Goal: Task Accomplishment & Management: Use online tool/utility

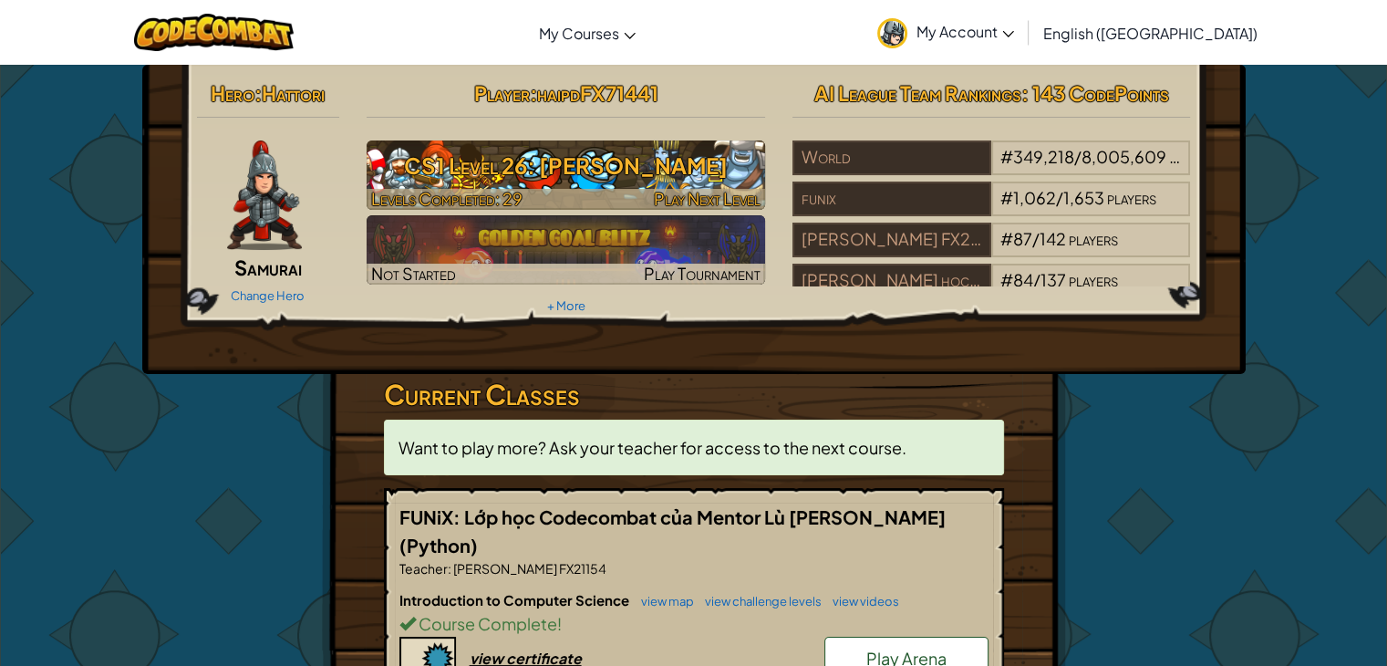
click at [660, 160] on h3 "CS1 Level 26: [PERSON_NAME]" at bounding box center [566, 165] width 398 height 41
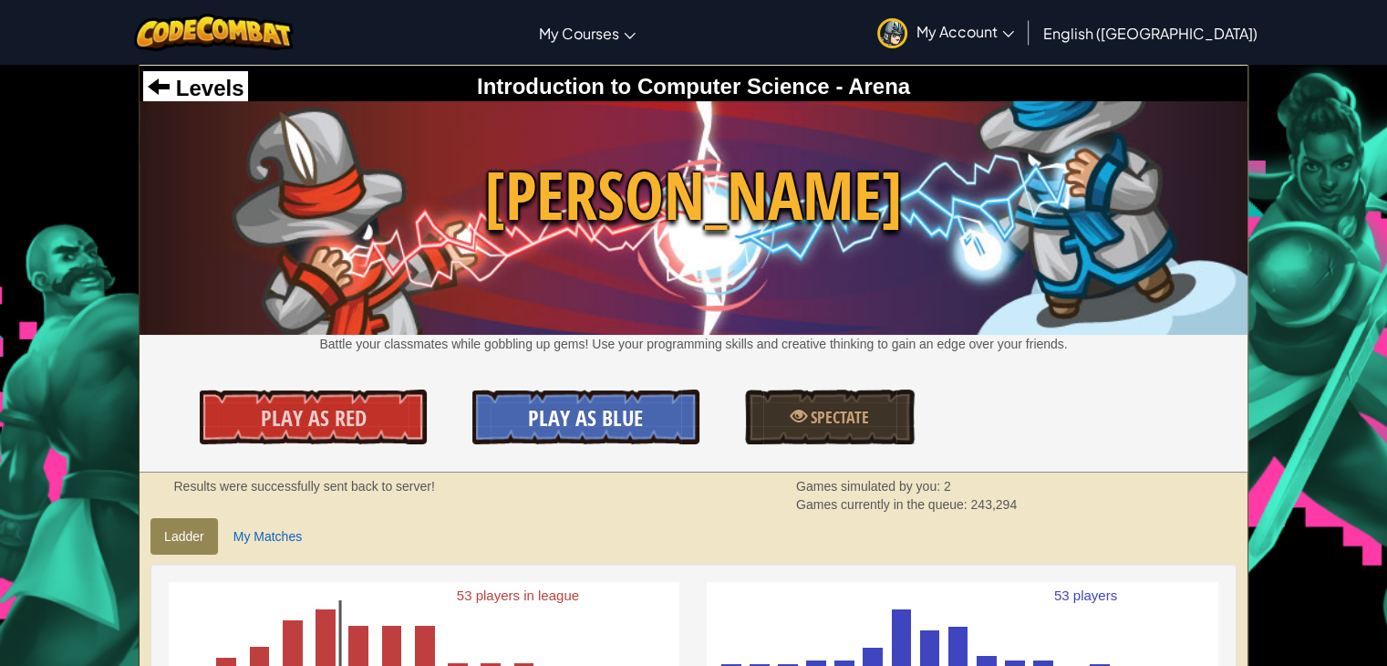
click at [529, 414] on span "Play As Blue" at bounding box center [585, 417] width 115 height 29
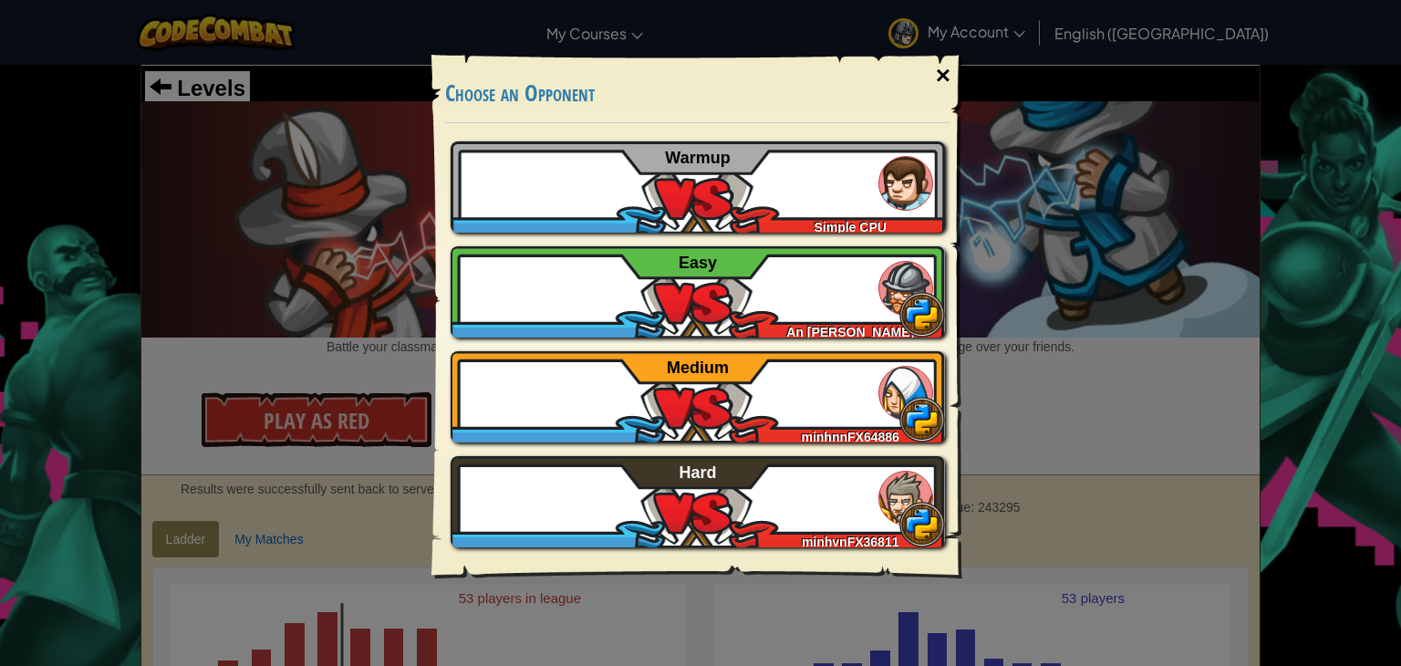
click at [934, 73] on div "×" at bounding box center [943, 75] width 42 height 53
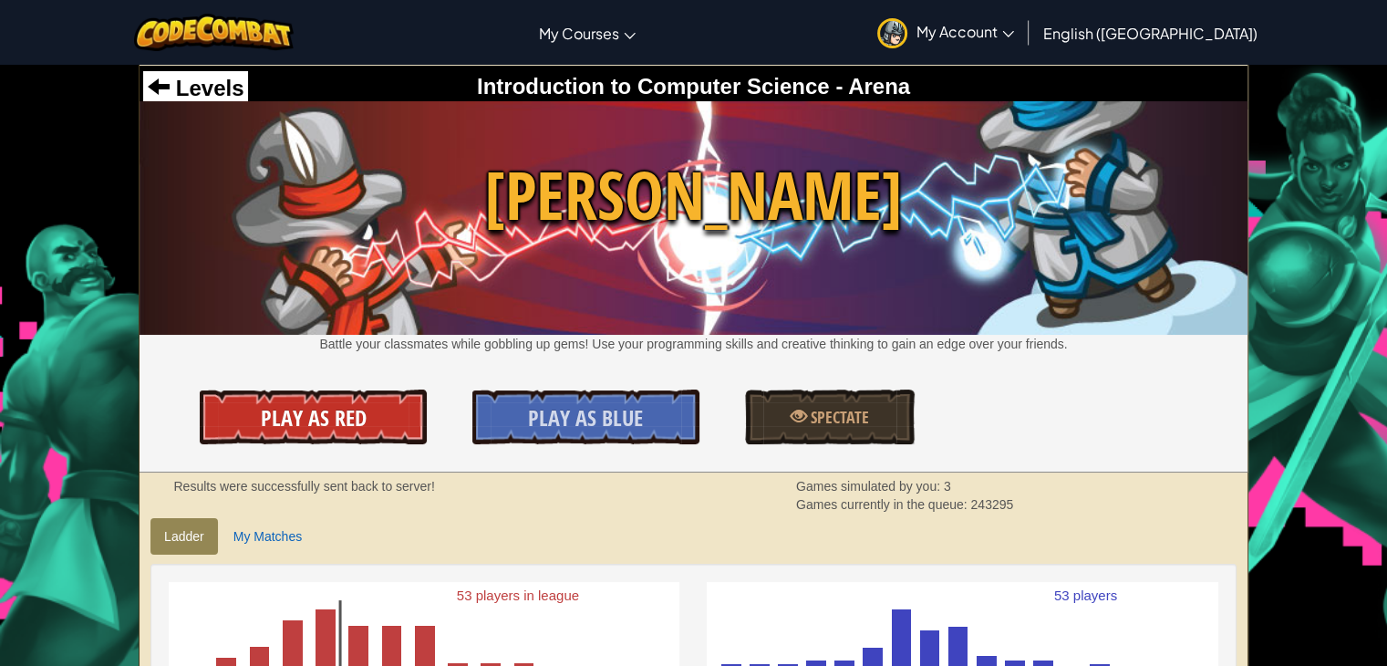
click at [320, 438] on link "Play As Red" at bounding box center [313, 416] width 227 height 55
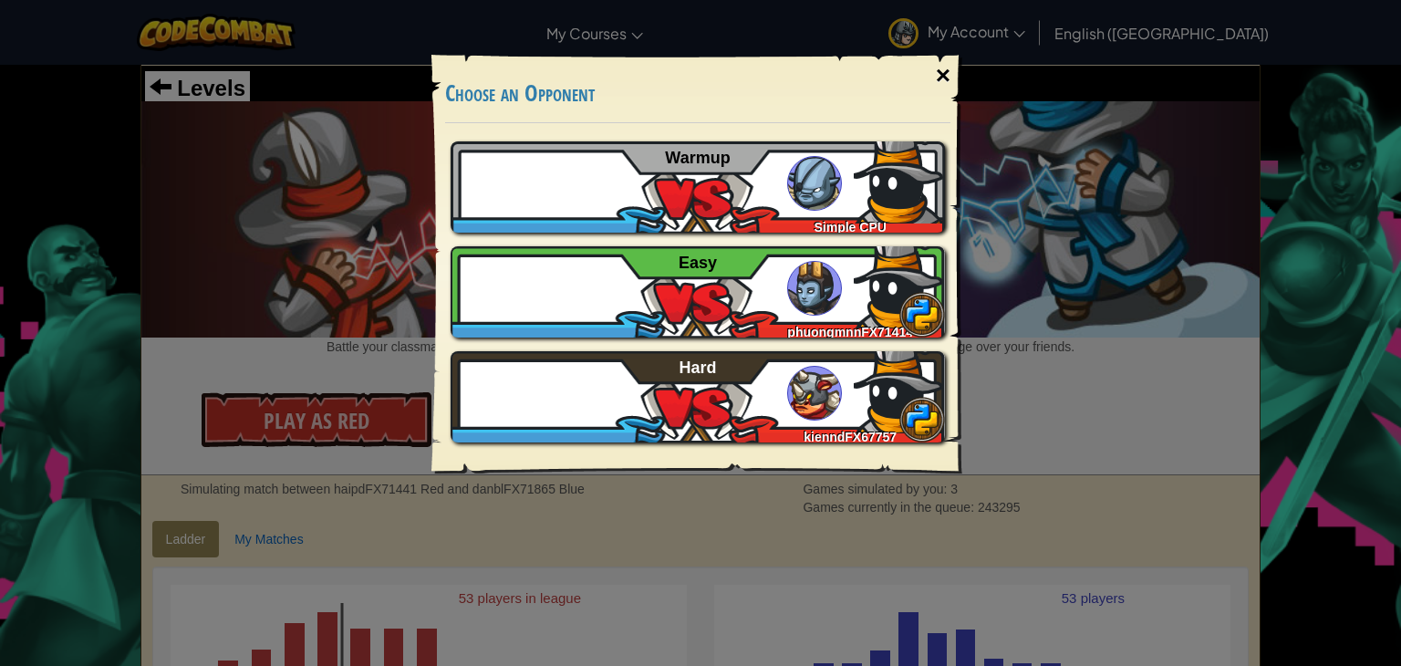
click at [944, 75] on div "×" at bounding box center [943, 75] width 42 height 53
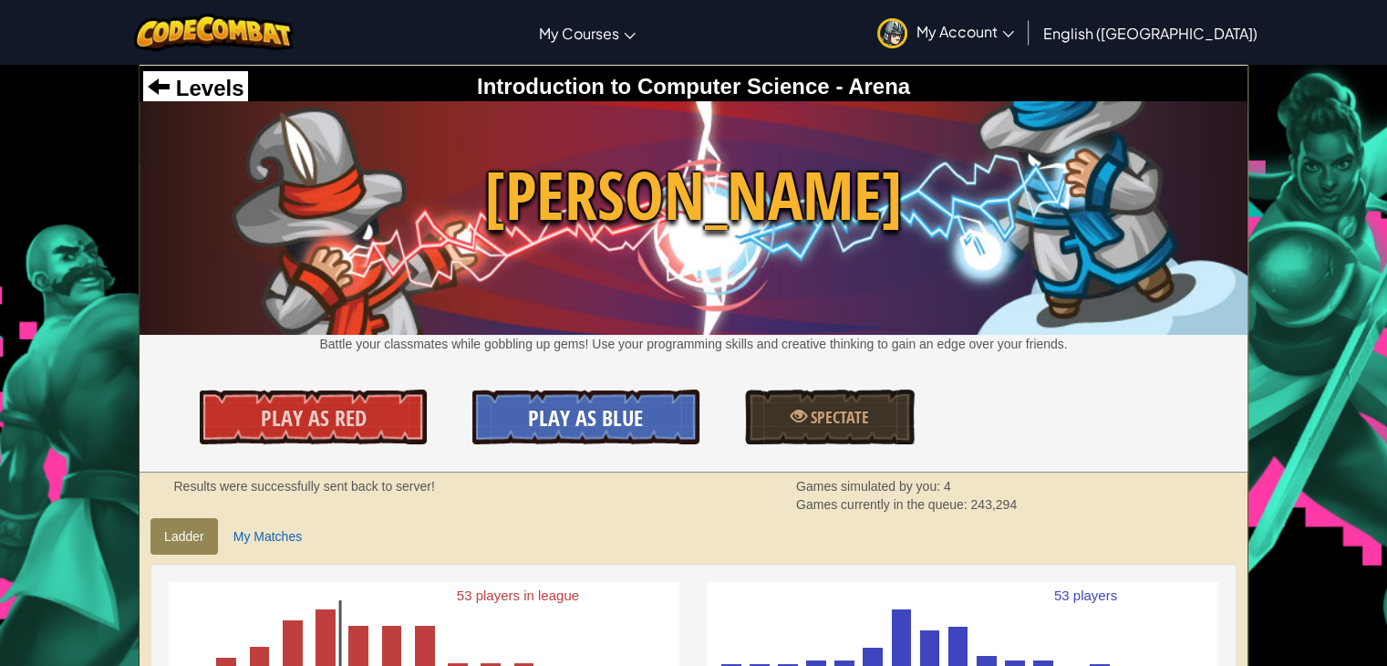
click at [525, 410] on link "Play As Blue" at bounding box center [585, 416] width 227 height 55
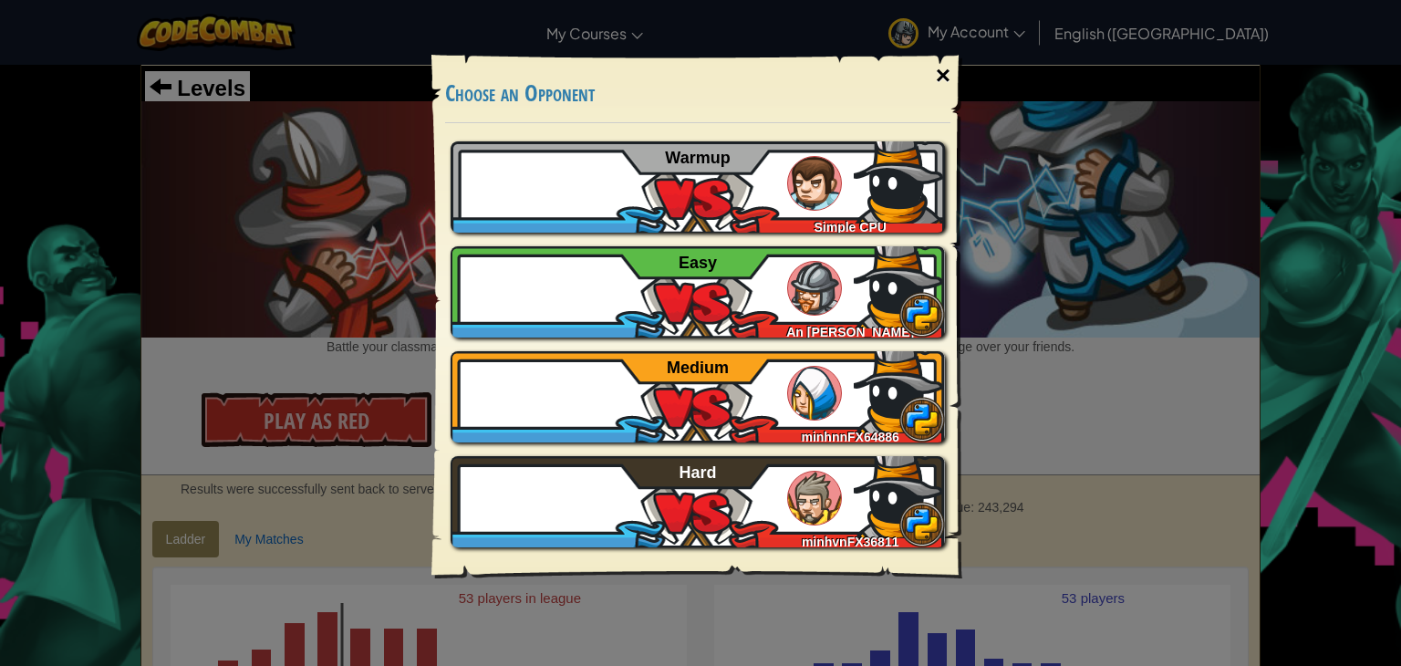
click at [928, 71] on div "×" at bounding box center [943, 75] width 42 height 53
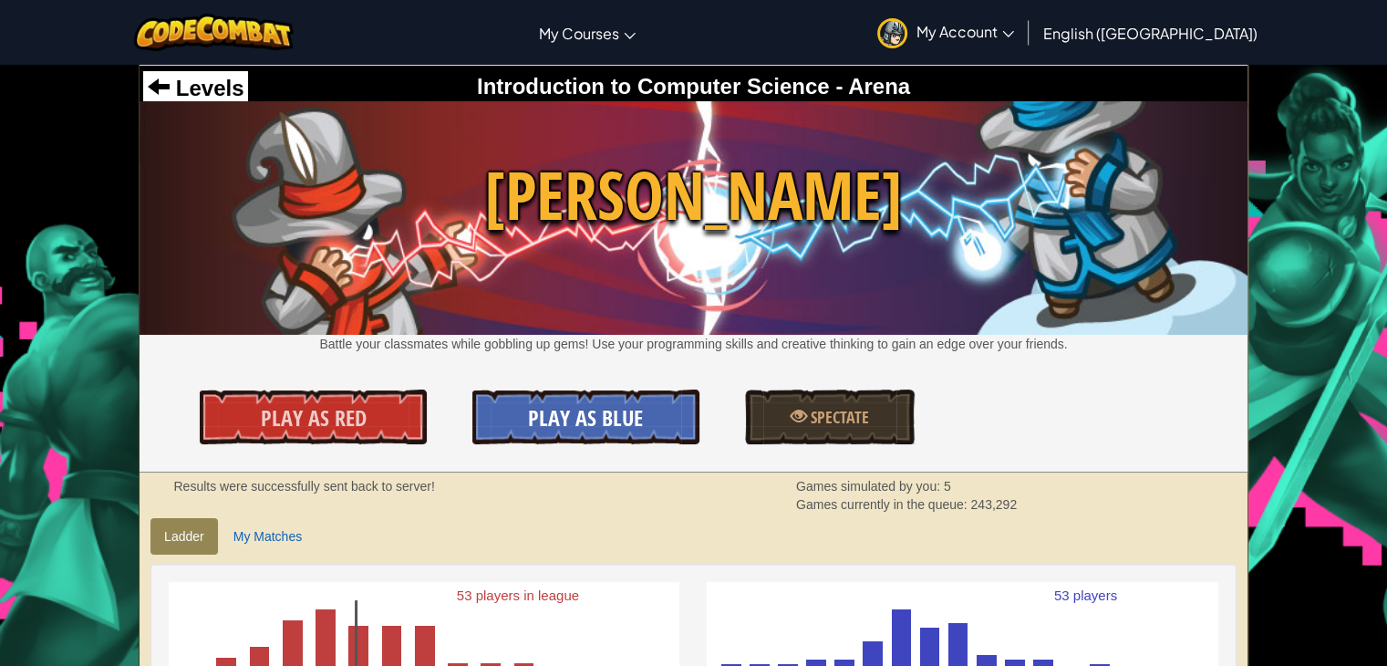
click at [629, 418] on span "Play As Blue" at bounding box center [585, 417] width 115 height 29
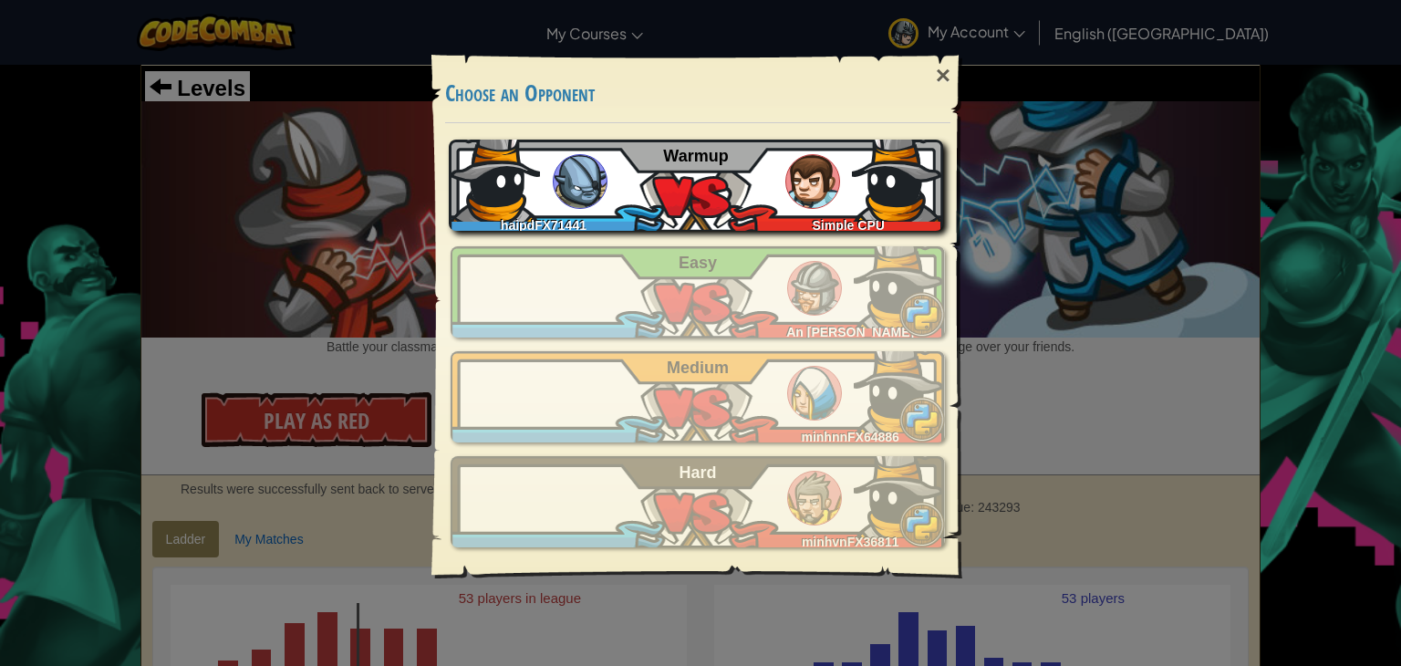
click at [689, 168] on div "haipdFX71441 Simple CPU Warmup" at bounding box center [696, 185] width 494 height 91
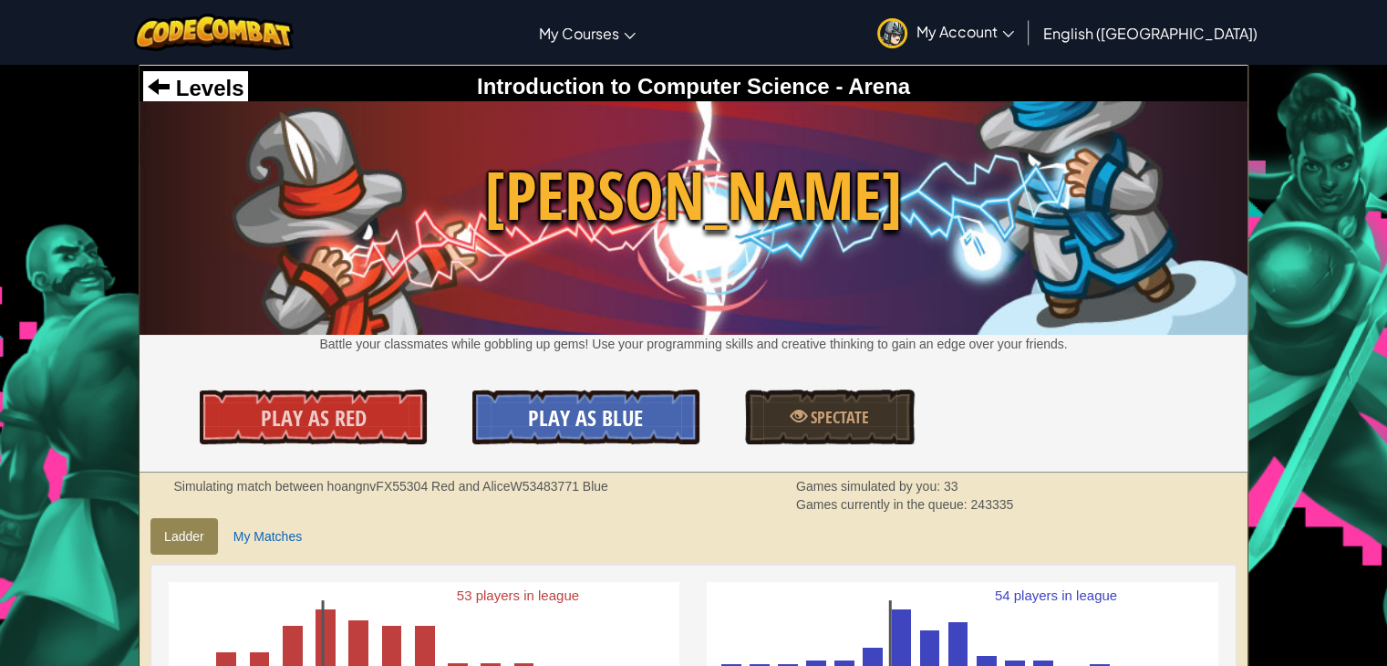
click at [554, 419] on span "Play As Blue" at bounding box center [585, 417] width 115 height 29
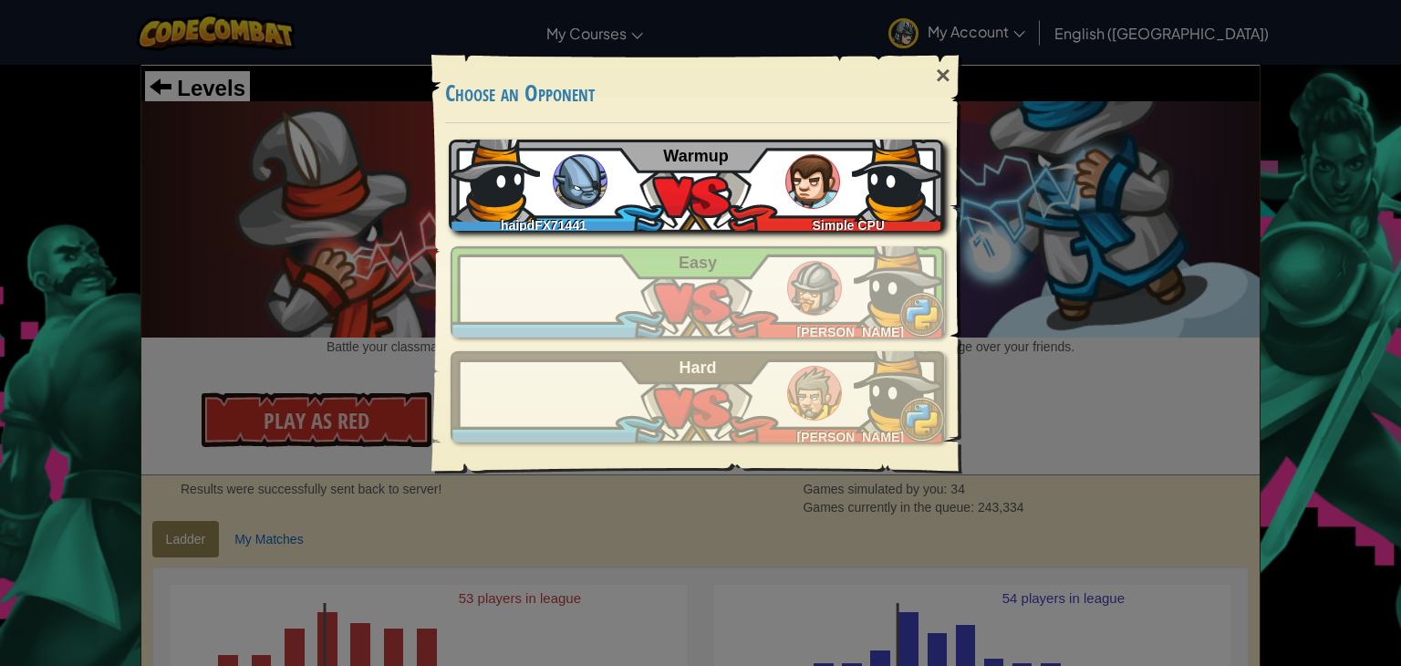
click at [821, 187] on img at bounding box center [812, 181] width 55 height 55
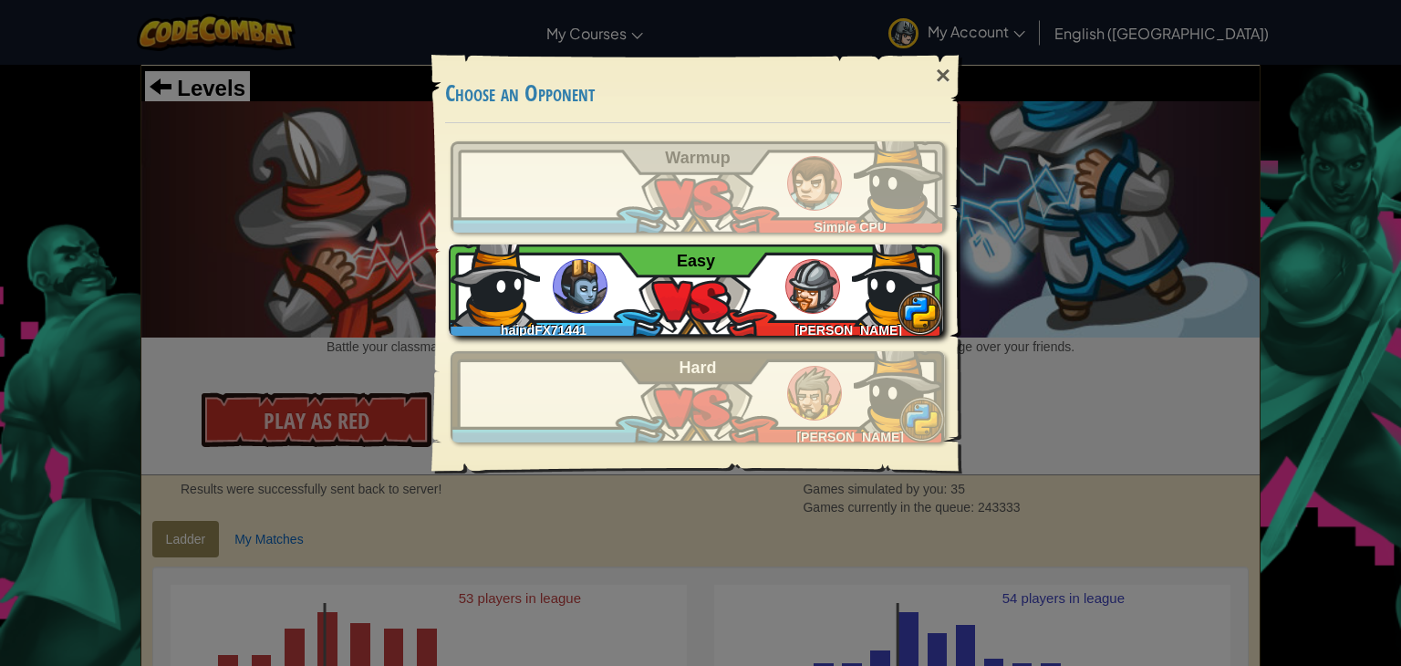
click at [772, 285] on div "haipdFX71441 Tran Vu Easy" at bounding box center [696, 289] width 494 height 91
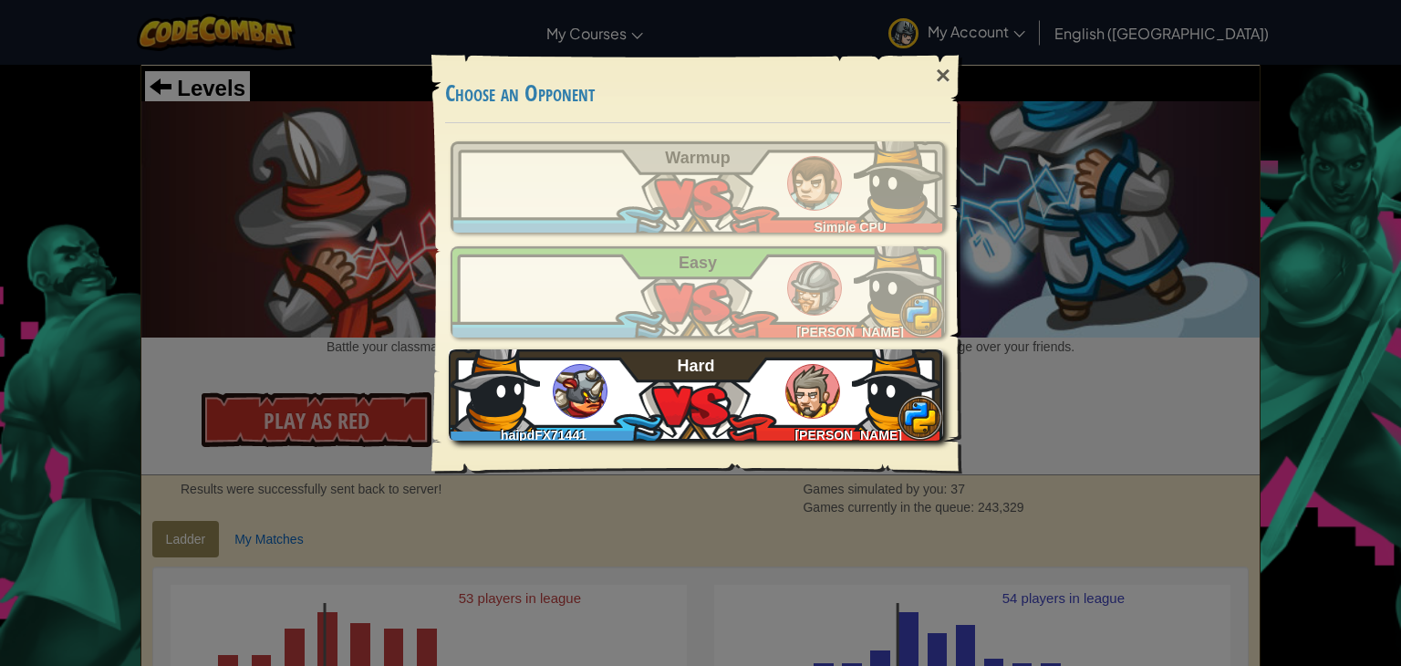
click at [812, 388] on img at bounding box center [812, 391] width 55 height 55
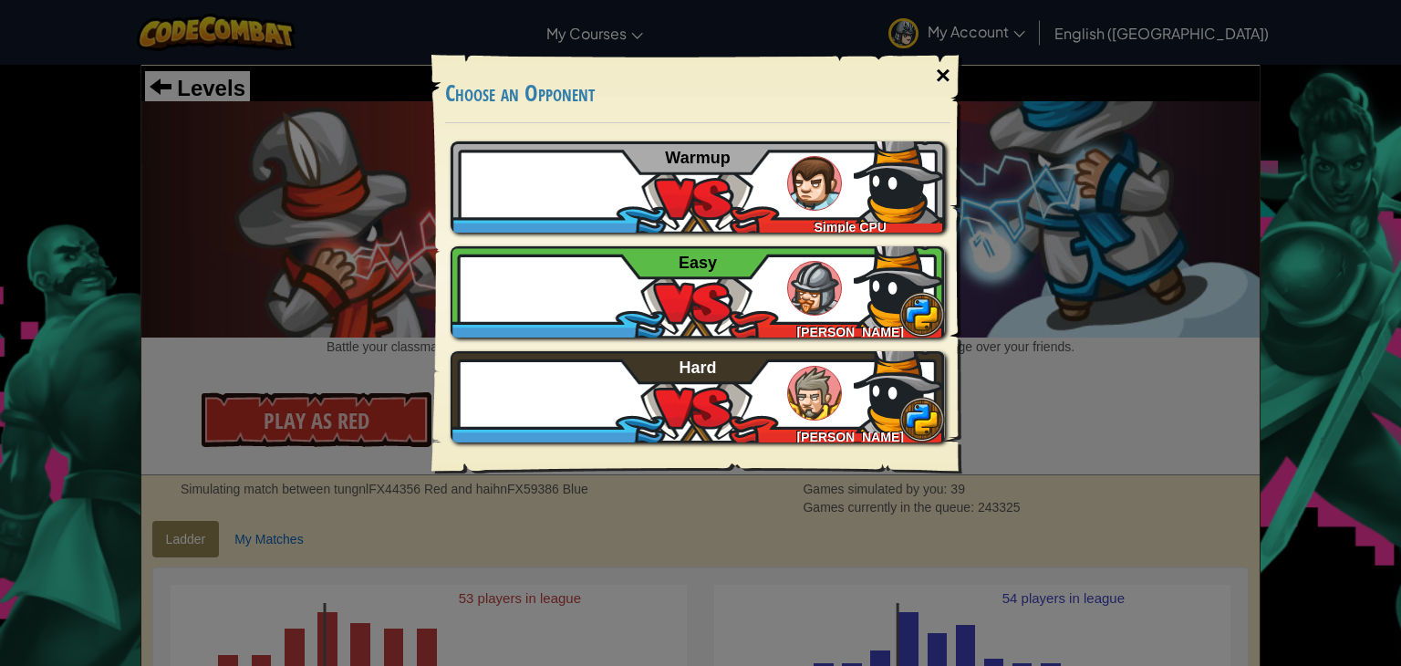
click at [944, 70] on div "×" at bounding box center [943, 75] width 42 height 53
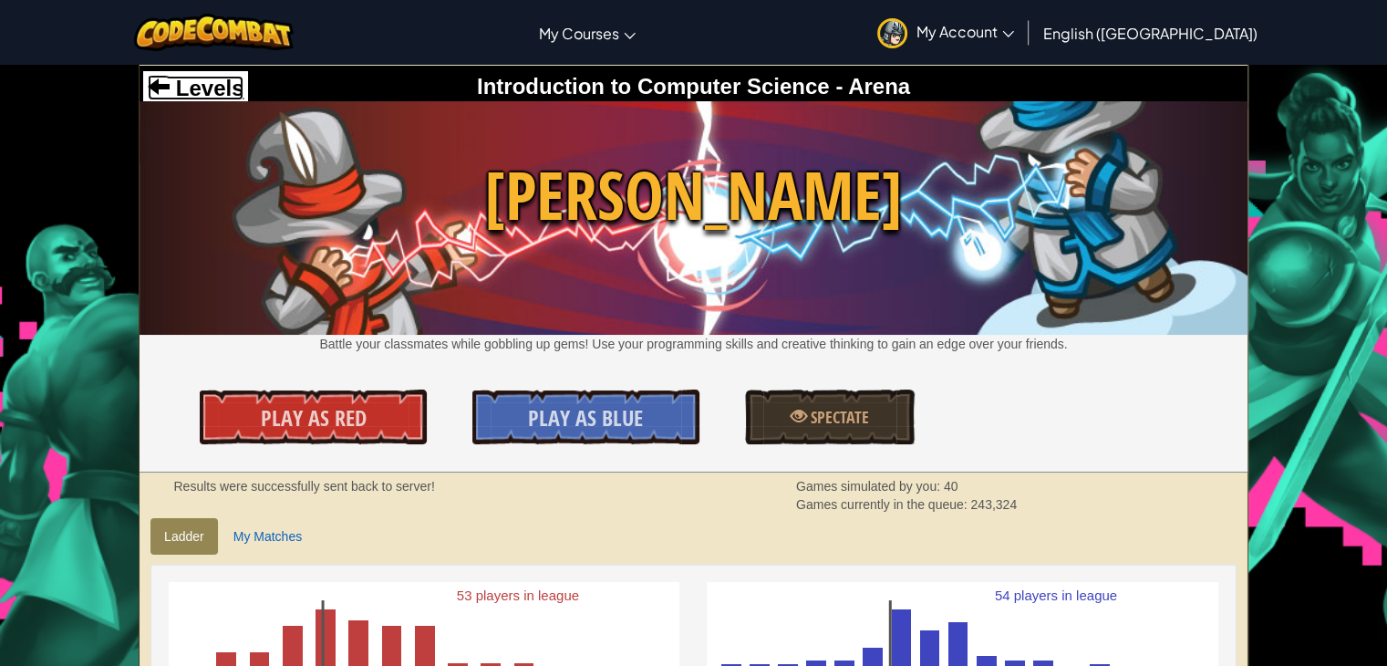
click at [202, 92] on span "Levels" at bounding box center [207, 88] width 74 height 25
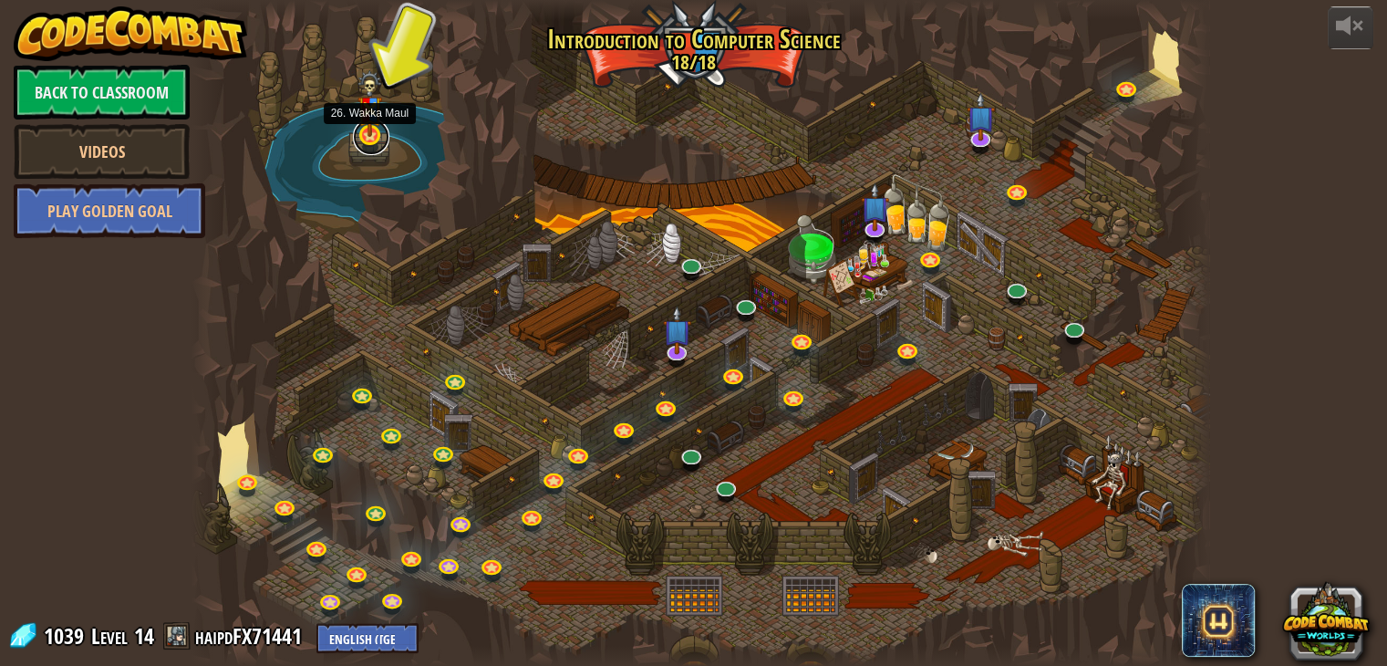
click at [374, 149] on link at bounding box center [371, 137] width 36 height 36
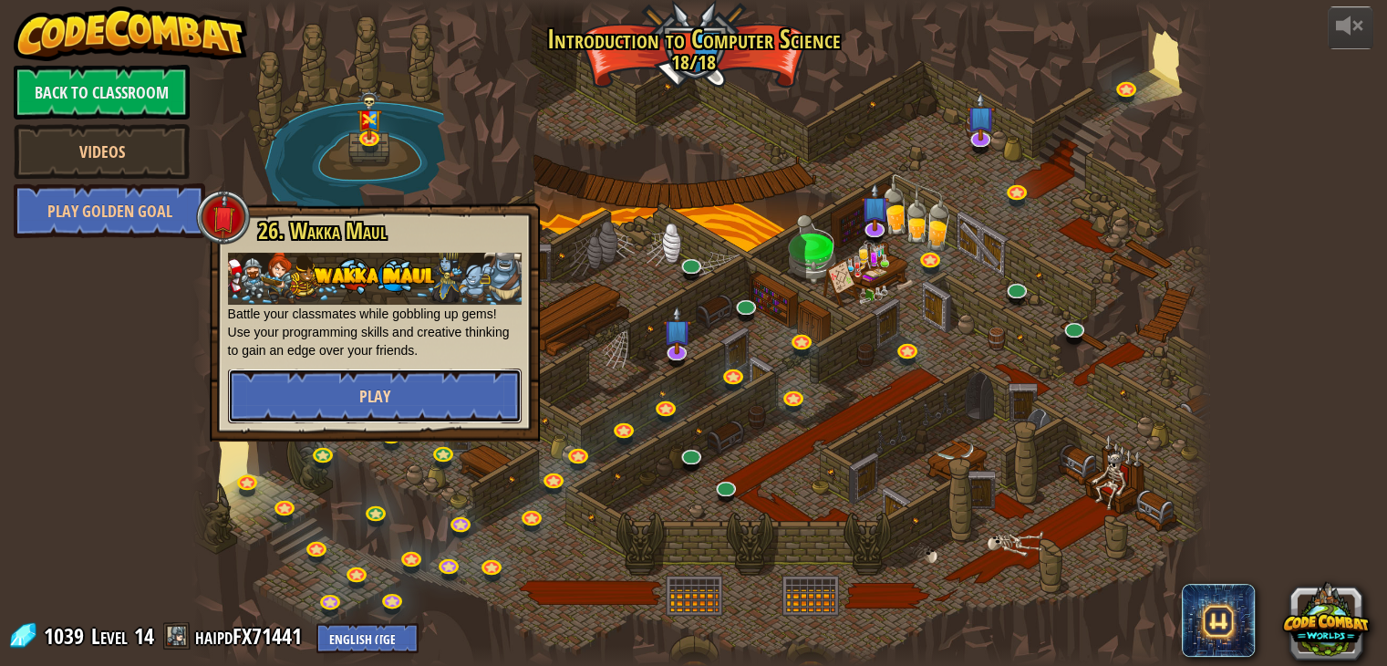
click at [429, 391] on button "Play" at bounding box center [375, 395] width 294 height 55
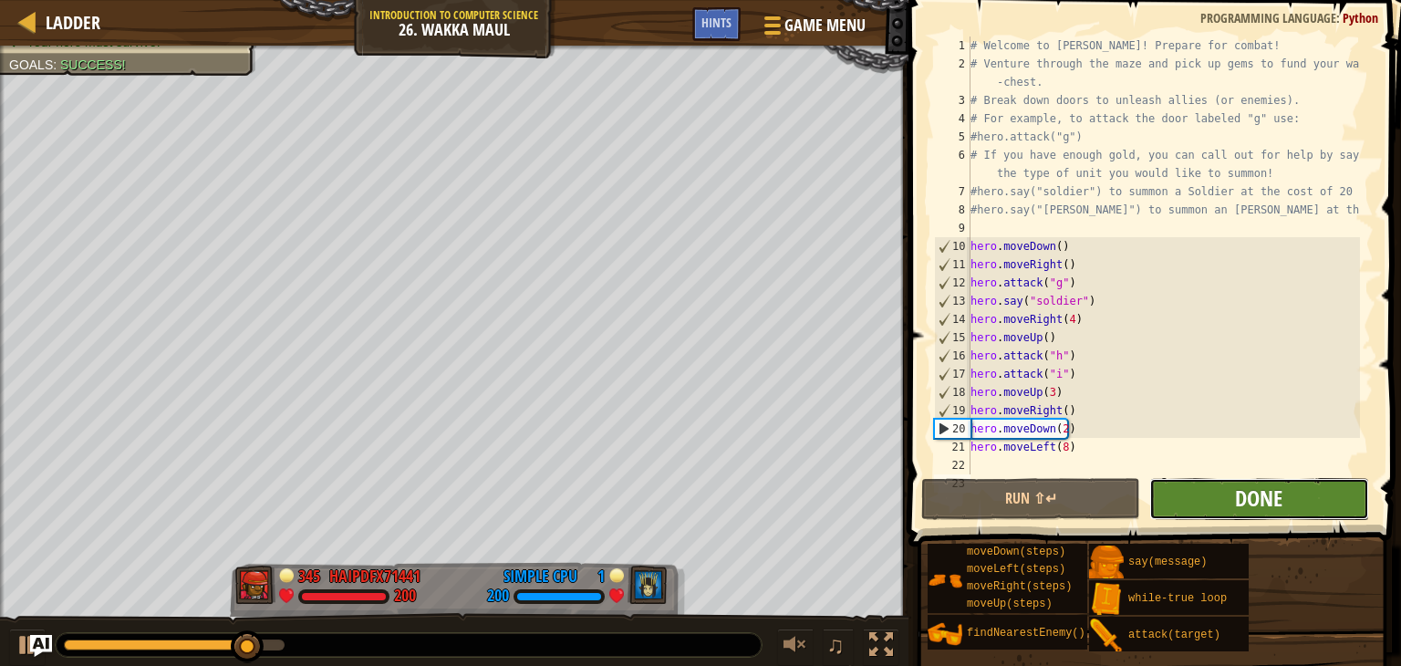
click at [1241, 502] on span "Done" at bounding box center [1258, 497] width 47 height 29
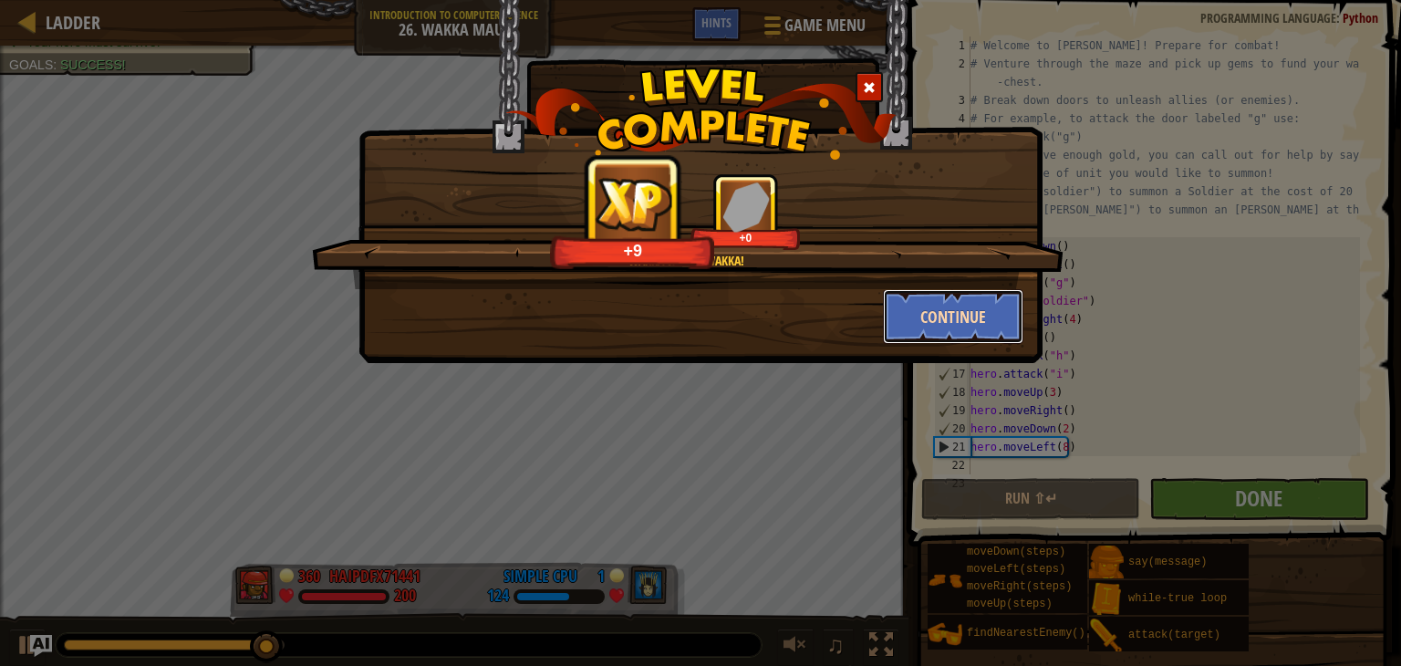
click at [940, 318] on button "Continue" at bounding box center [953, 316] width 141 height 55
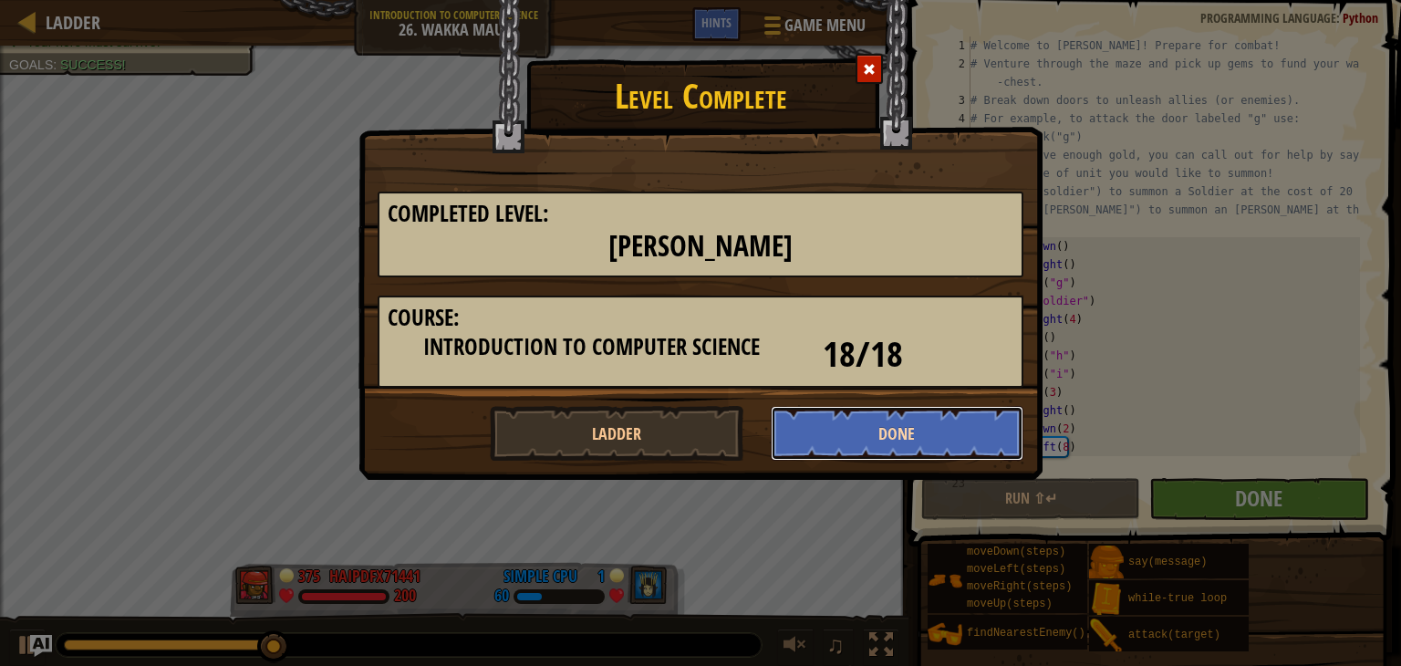
click at [847, 437] on button "Done" at bounding box center [898, 433] width 254 height 55
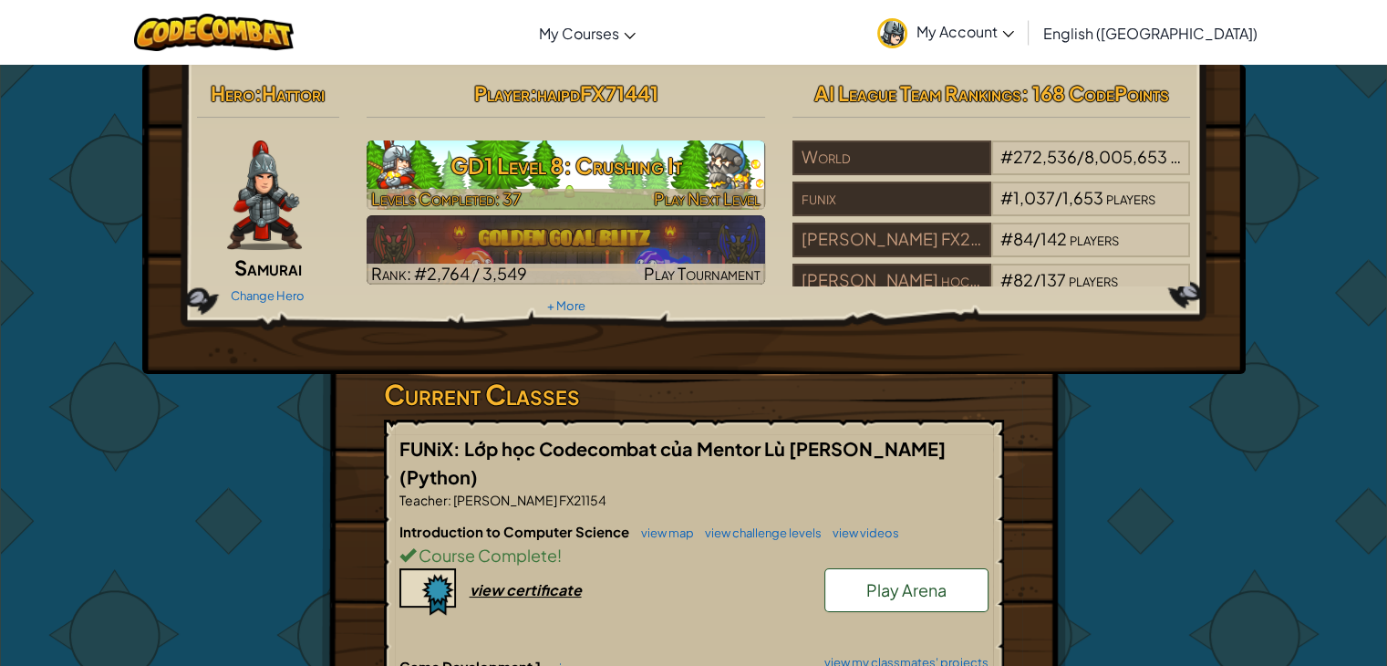
click at [586, 189] on div at bounding box center [566, 199] width 398 height 21
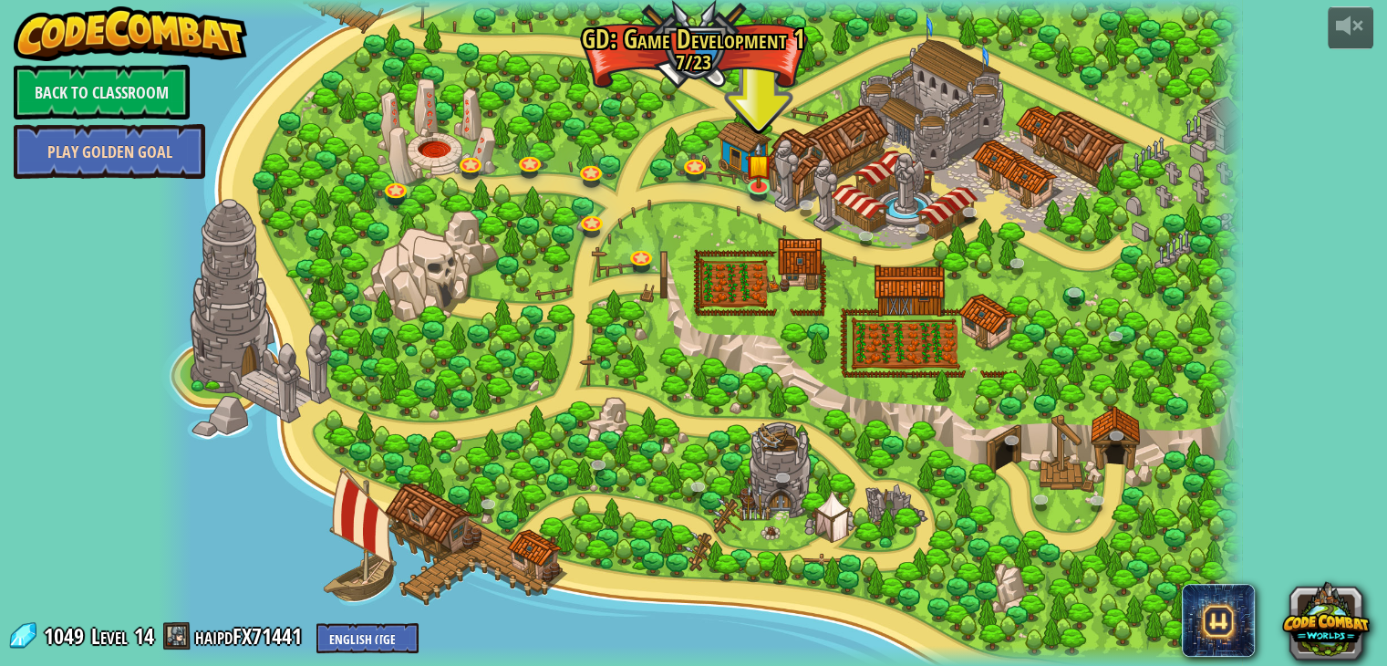
click at [164, 156] on link "Play Golden Goal" at bounding box center [109, 151] width 191 height 55
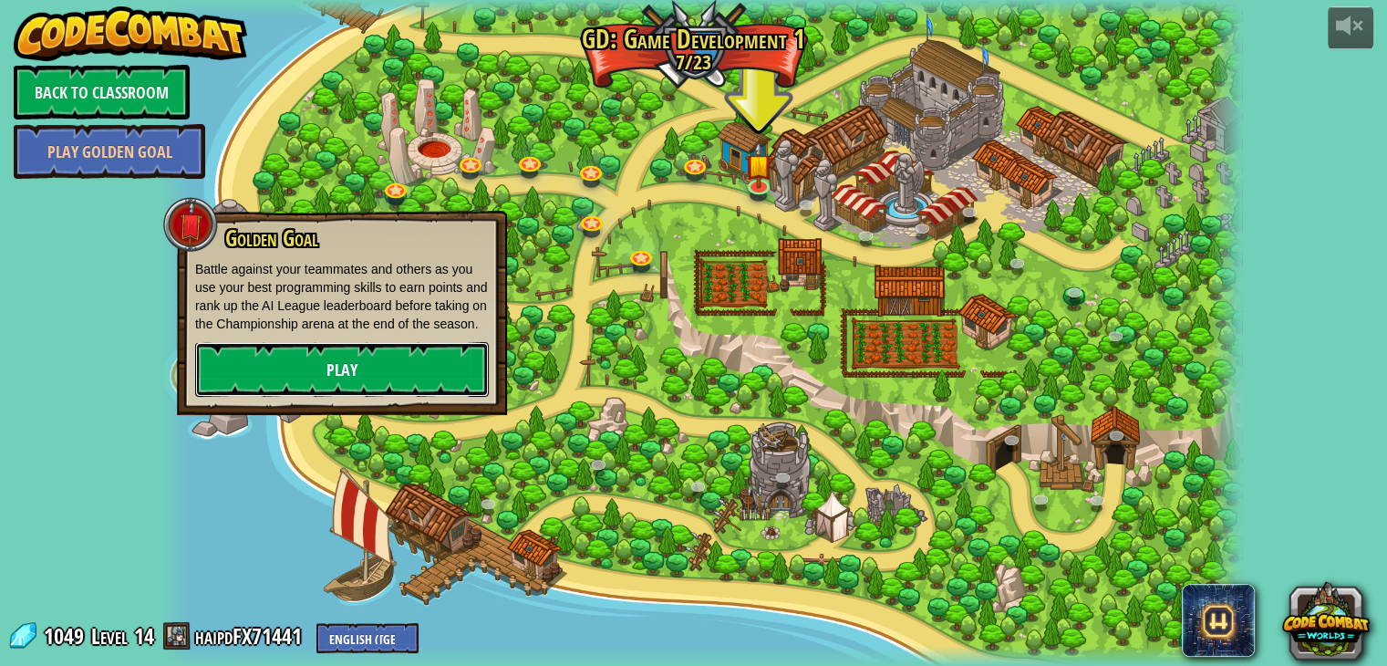
click at [368, 371] on link "Play" at bounding box center [342, 369] width 294 height 55
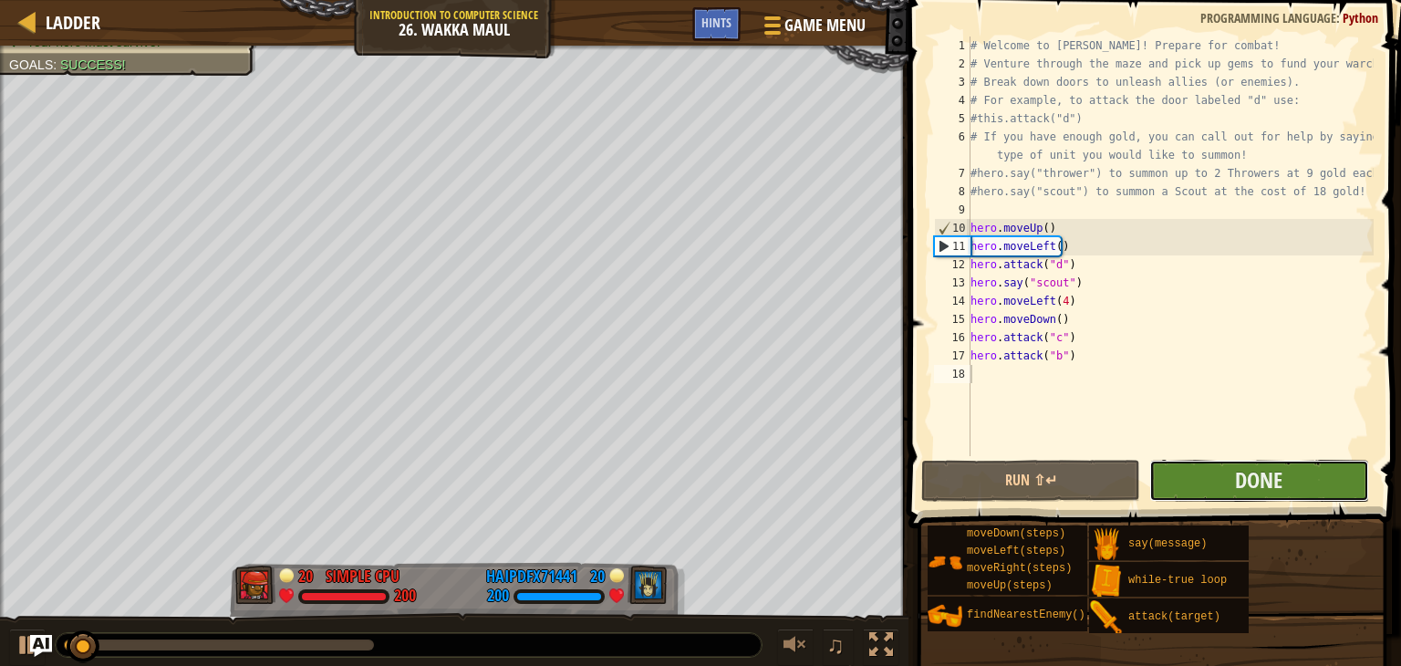
click at [1241, 493] on span "Done" at bounding box center [1258, 479] width 47 height 29
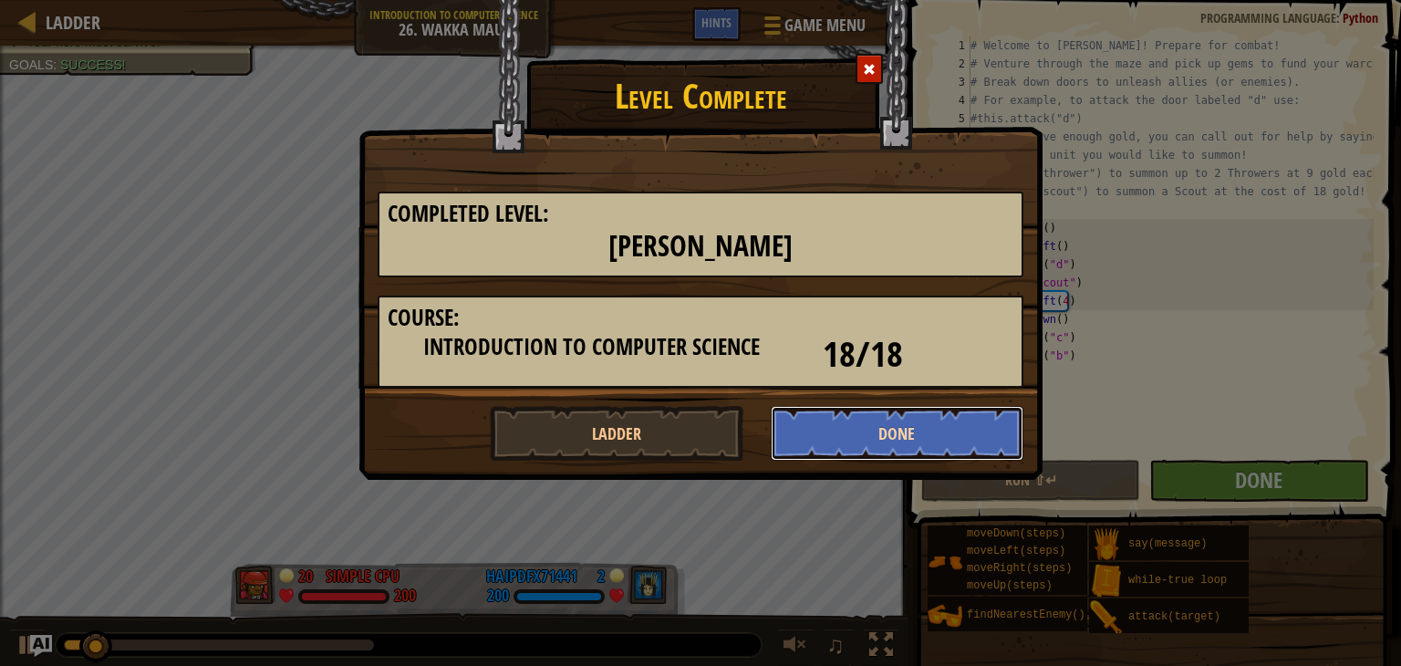
click at [894, 441] on button "Done" at bounding box center [898, 433] width 254 height 55
